Goal: Transaction & Acquisition: Purchase product/service

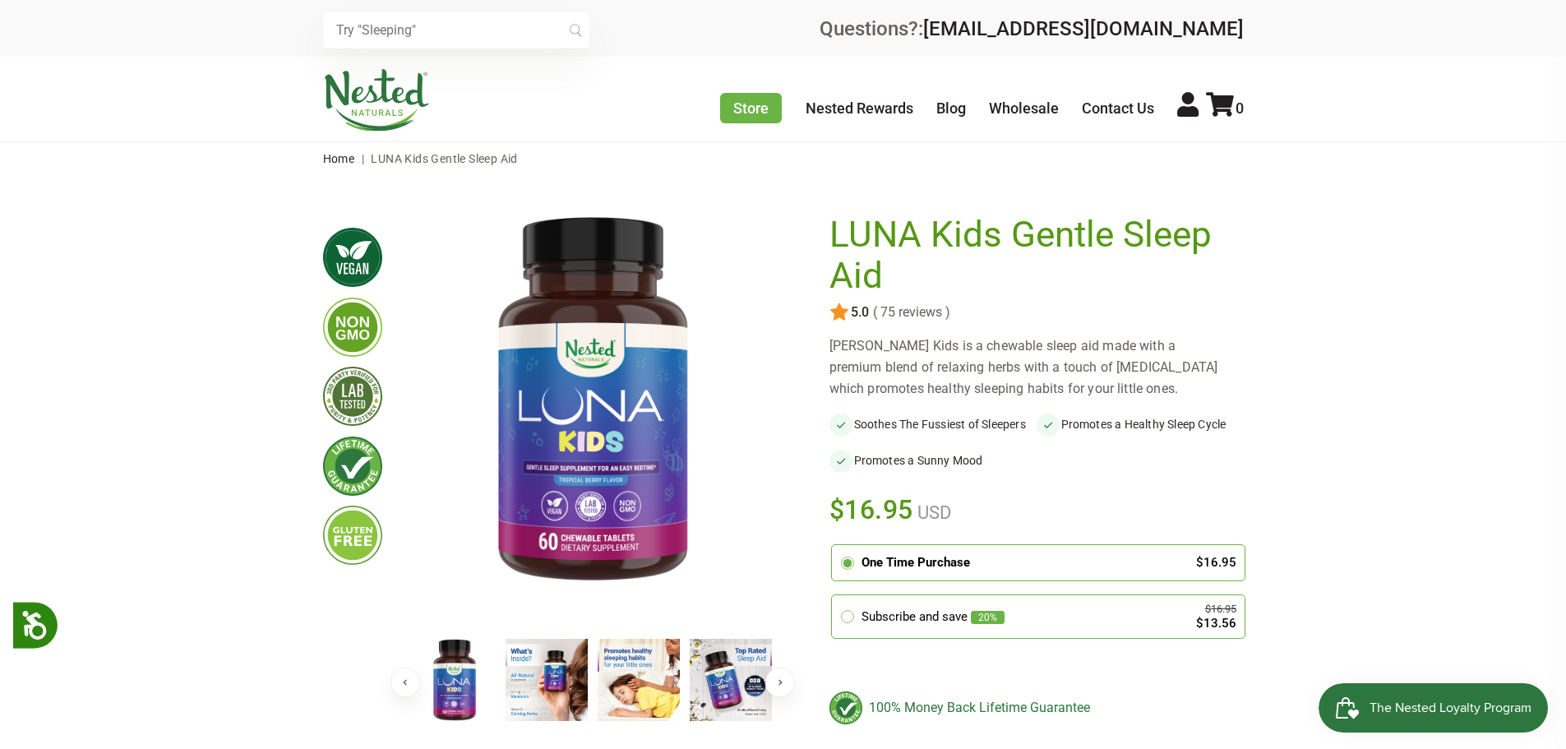
click at [530, 686] on img at bounding box center [547, 680] width 82 height 82
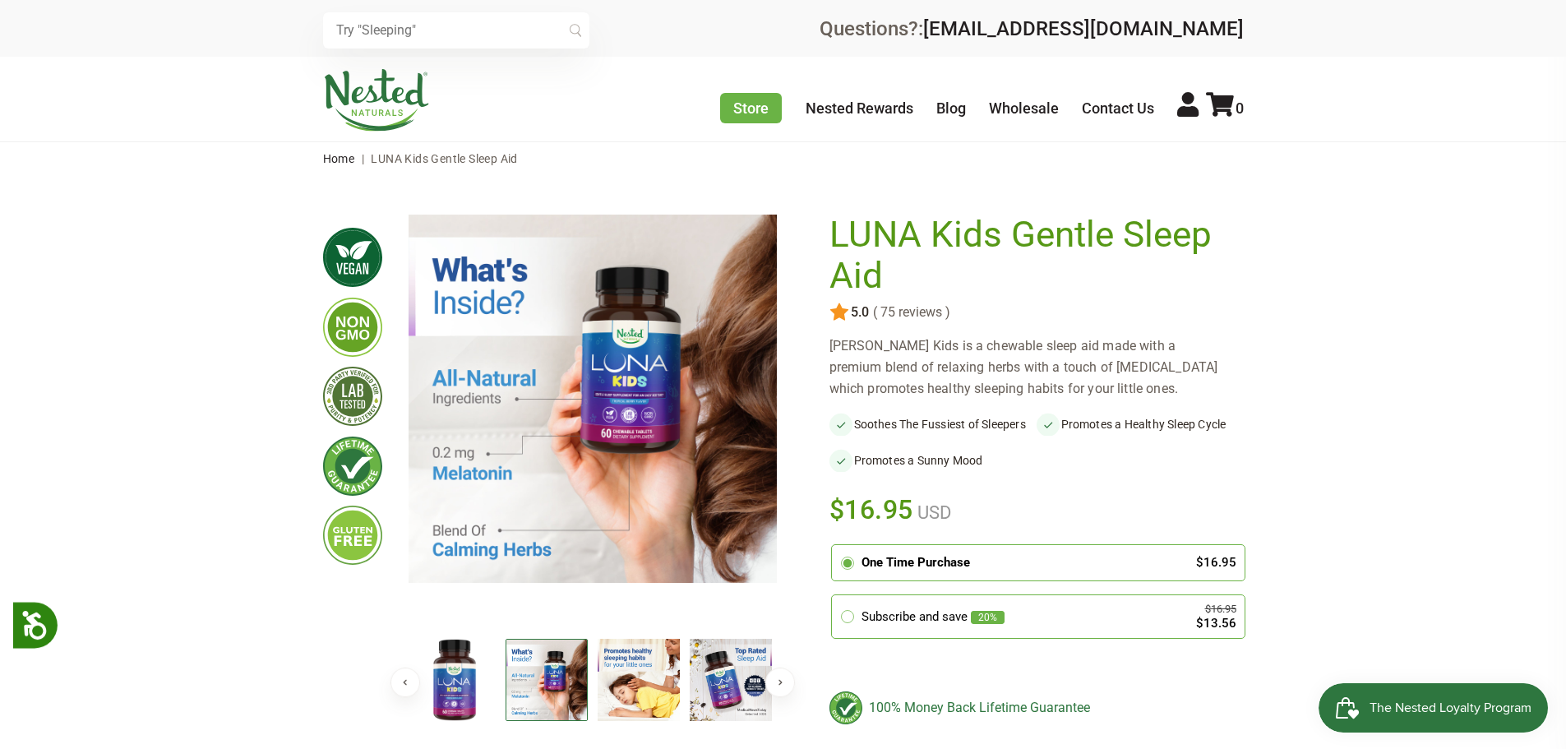
click at [656, 677] on img at bounding box center [639, 680] width 82 height 82
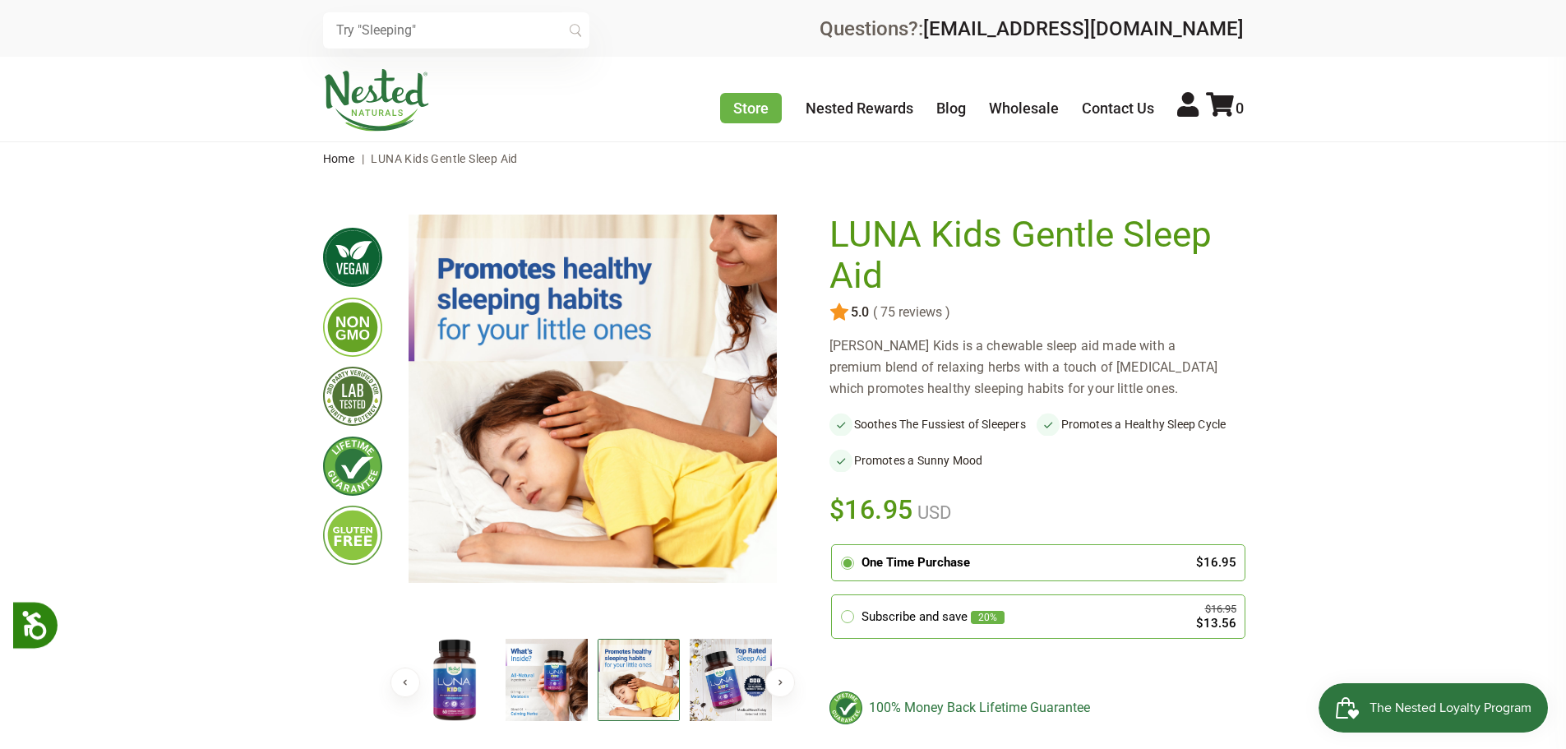
click at [727, 675] on img at bounding box center [731, 680] width 82 height 82
